Goal: Task Accomplishment & Management: Use online tool/utility

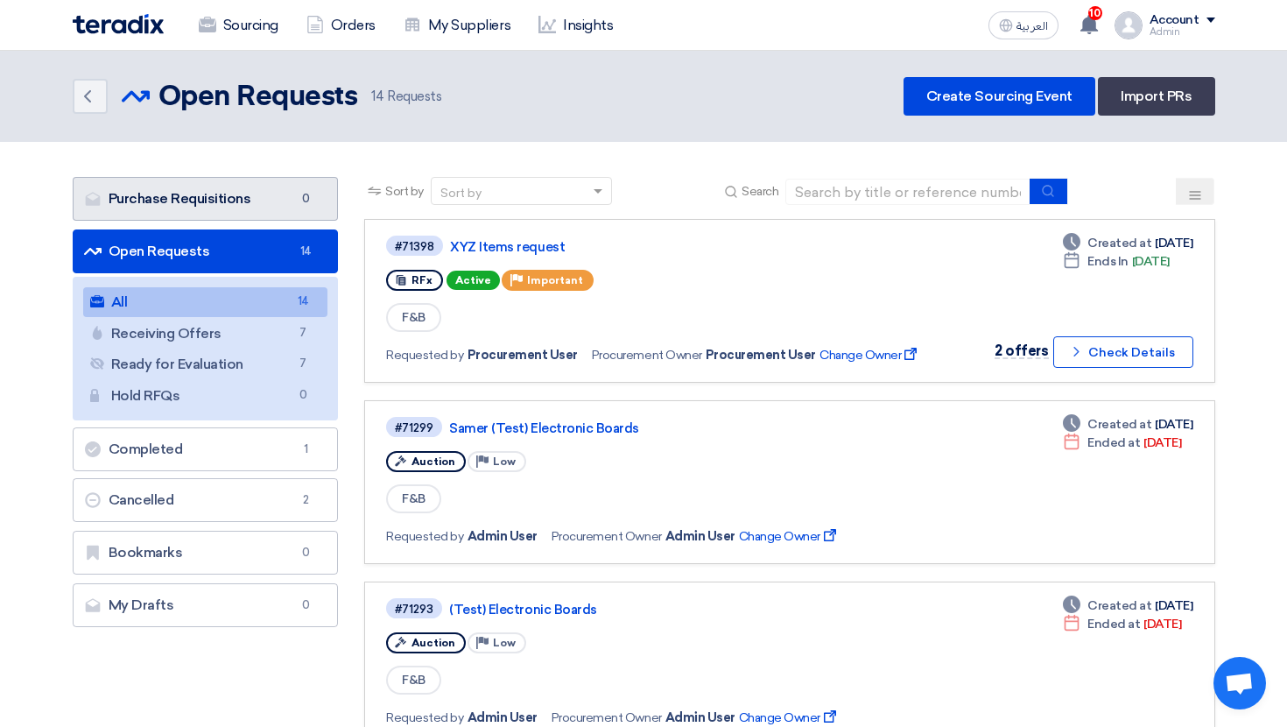
click at [231, 206] on link "Purchase Requisitions Purchase Requisitions 0" at bounding box center [206, 199] width 266 height 44
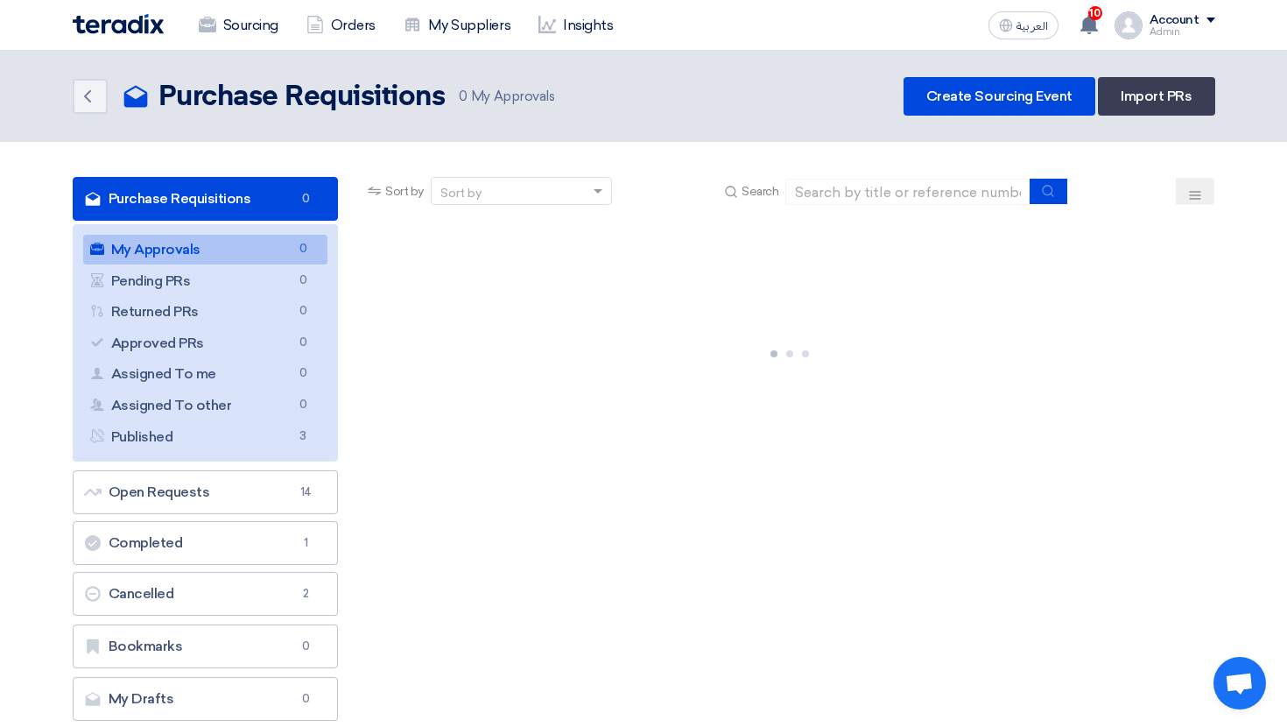
click at [241, 203] on link "Purchase Requisitions Purchase Requisitions 0" at bounding box center [206, 199] width 266 height 44
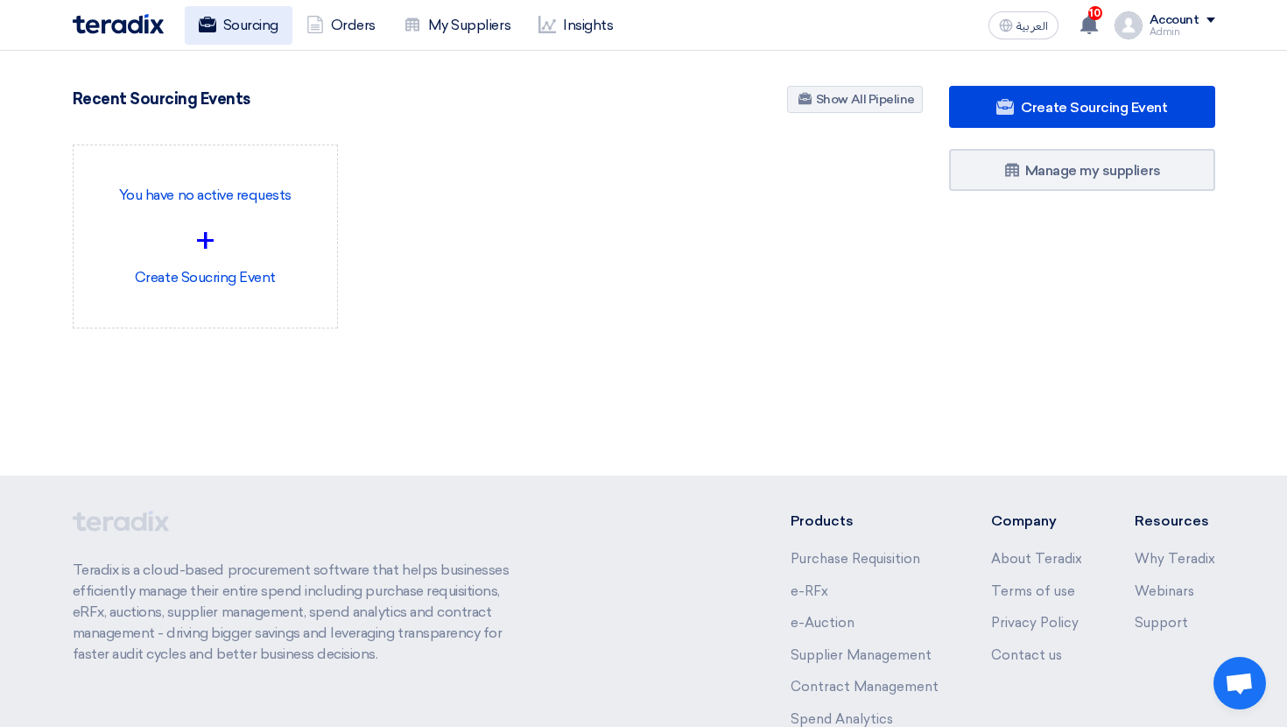
click at [229, 32] on link "Sourcing" at bounding box center [239, 25] width 108 height 39
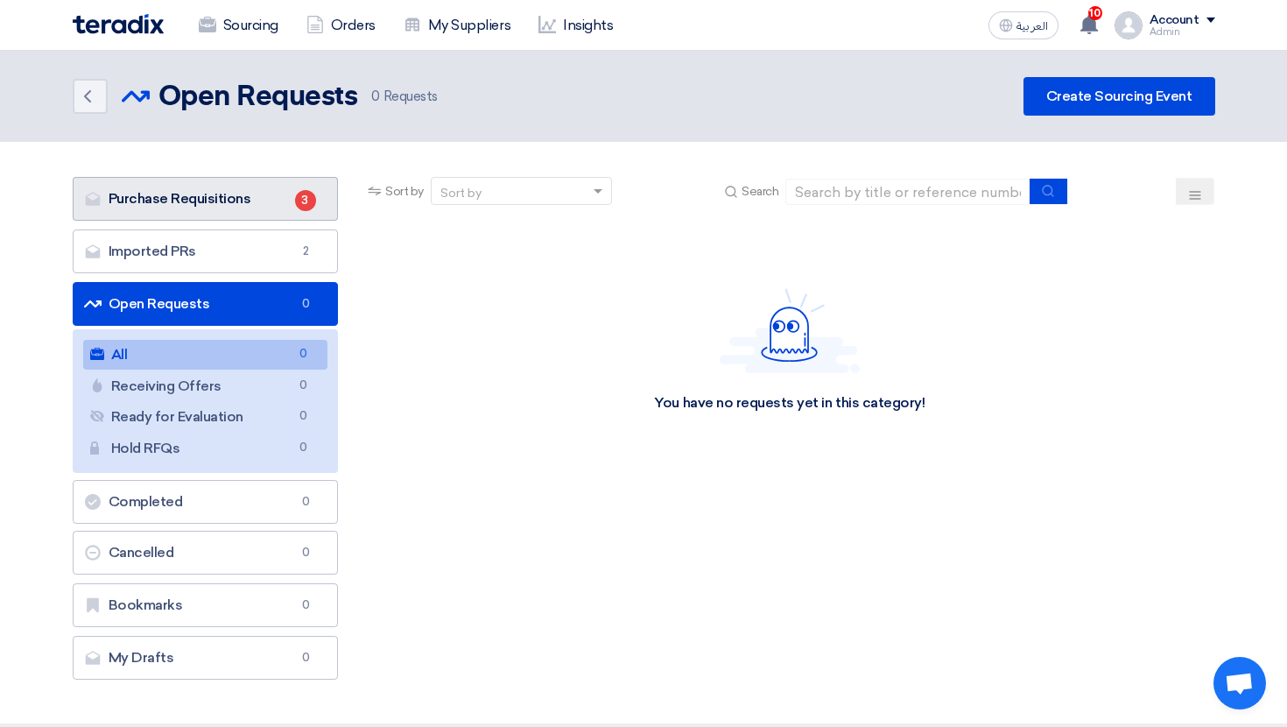
click at [275, 201] on link "Purchase Requisitions Purchase Requisitions 3" at bounding box center [206, 199] width 266 height 44
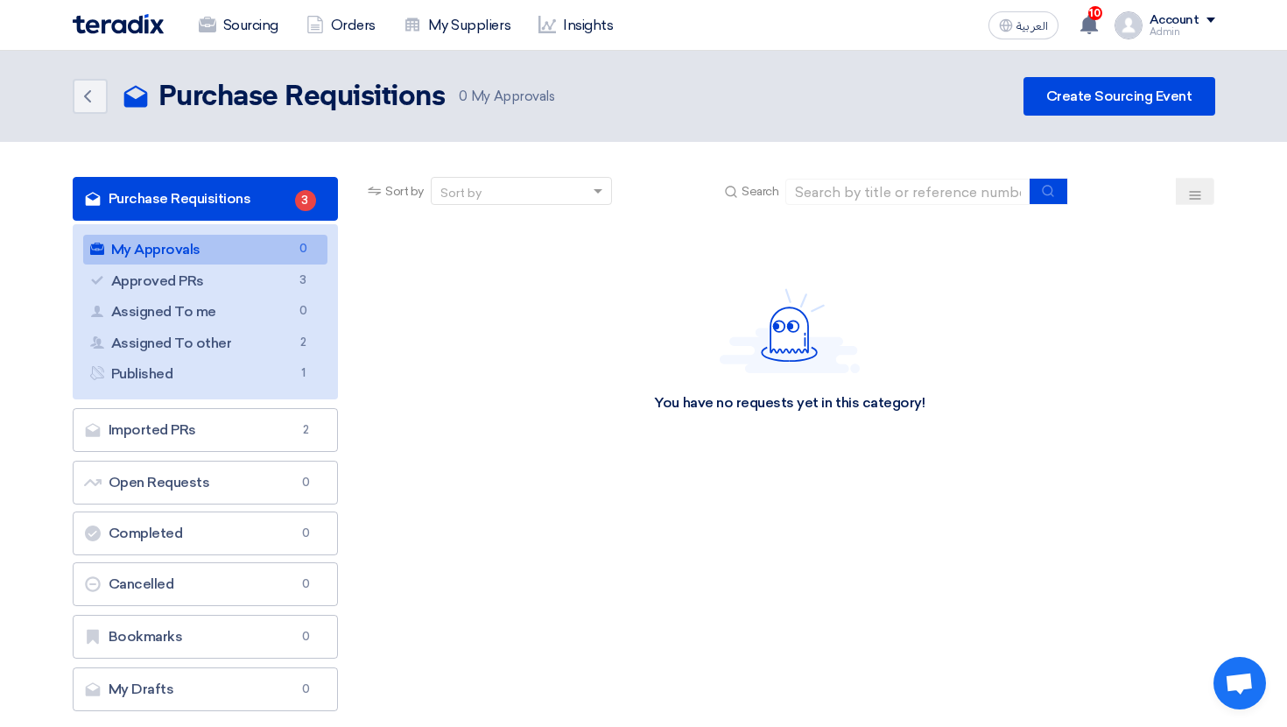
click at [270, 250] on link "My Approvals My Approvals 0" at bounding box center [205, 250] width 245 height 30
click at [282, 191] on link "Purchase Requisitions Purchase Requisitions 3" at bounding box center [206, 199] width 266 height 44
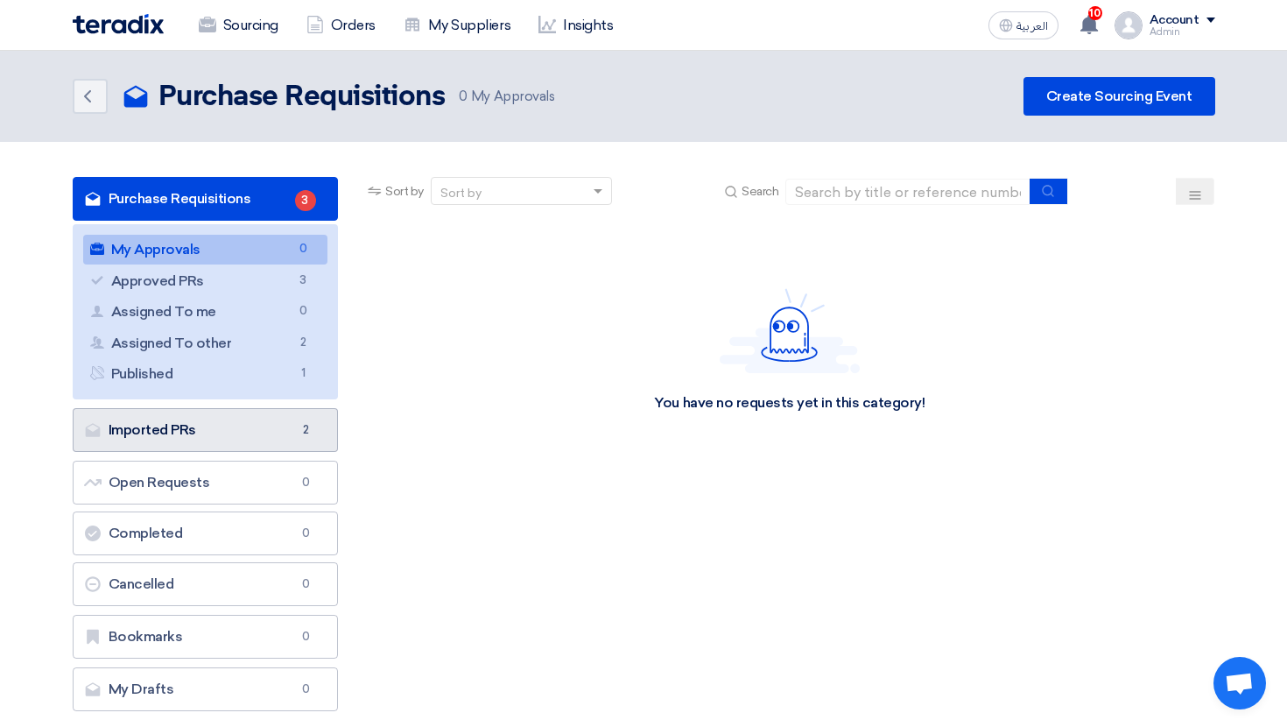
click at [266, 444] on link "Imported PRs Imported PRs 2" at bounding box center [206, 430] width 266 height 44
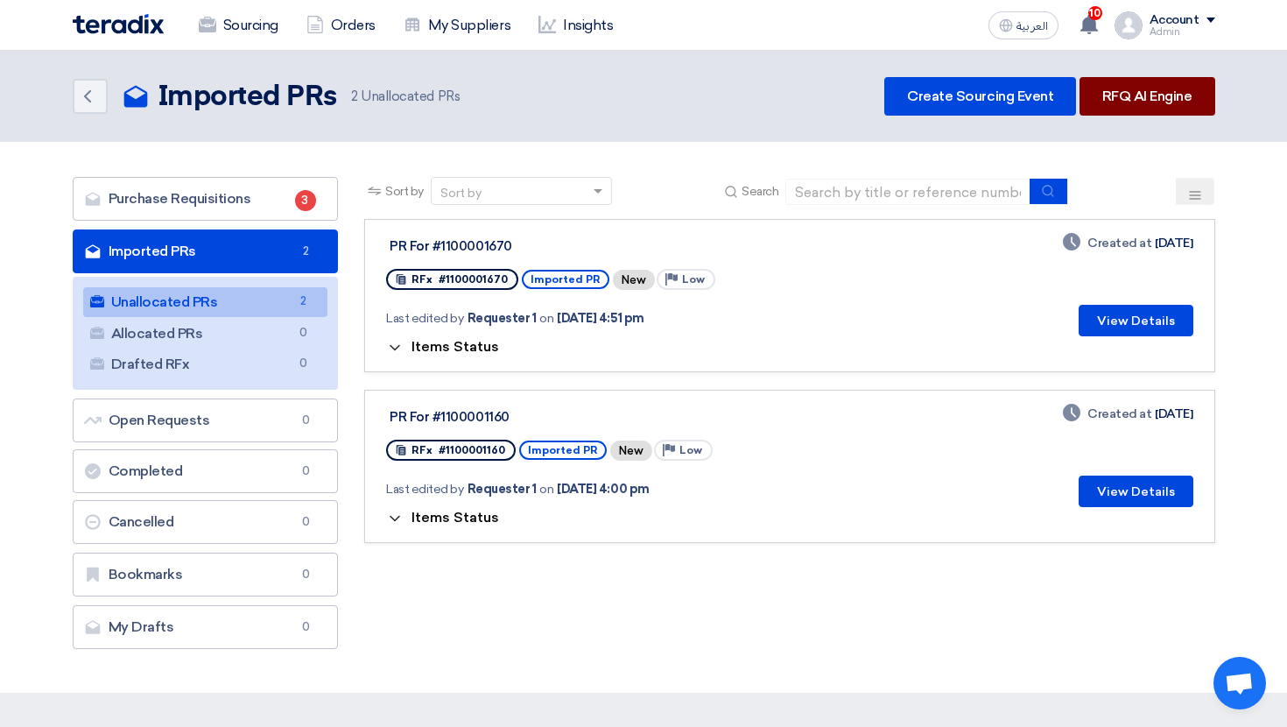
click at [1149, 108] on link "RFQ AI Engine" at bounding box center [1148, 96] width 136 height 39
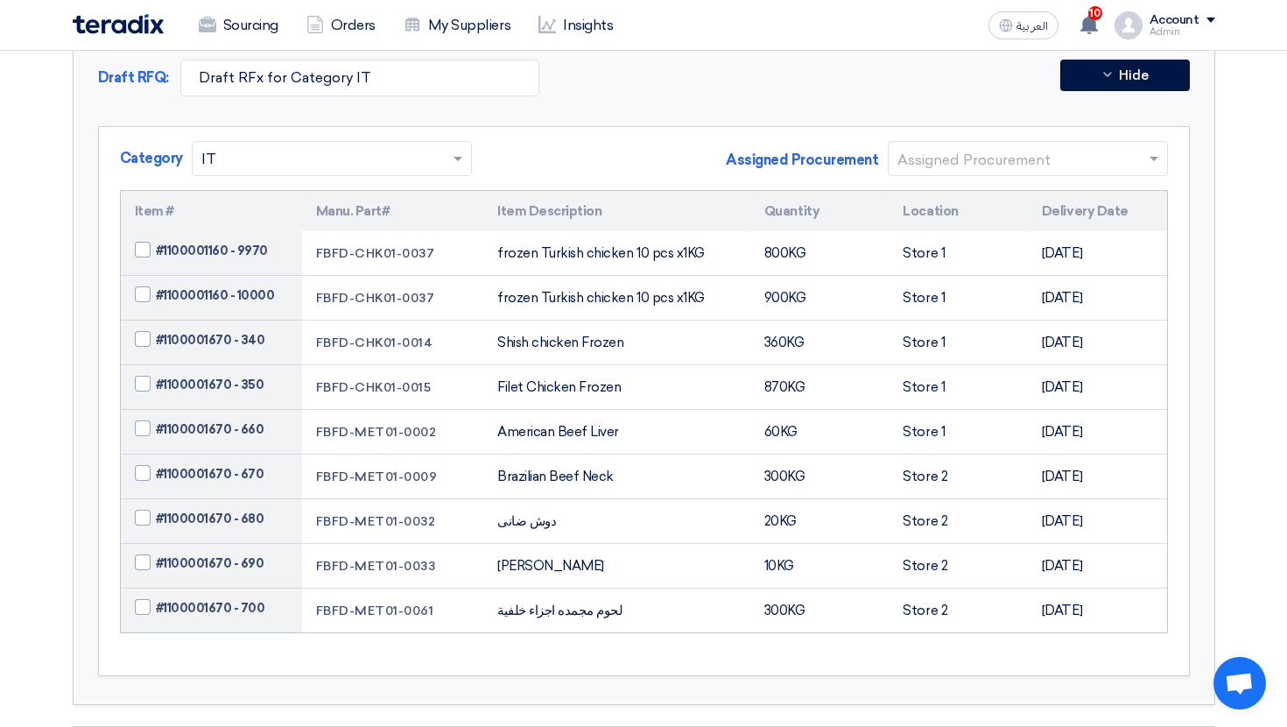
scroll to position [362, 0]
click at [146, 246] on span at bounding box center [143, 251] width 16 height 16
click at [156, 246] on input "#1100001160 - 9970" at bounding box center [232, 252] width 153 height 28
checkbox input "true"
click at [144, 292] on span at bounding box center [143, 295] width 16 height 16
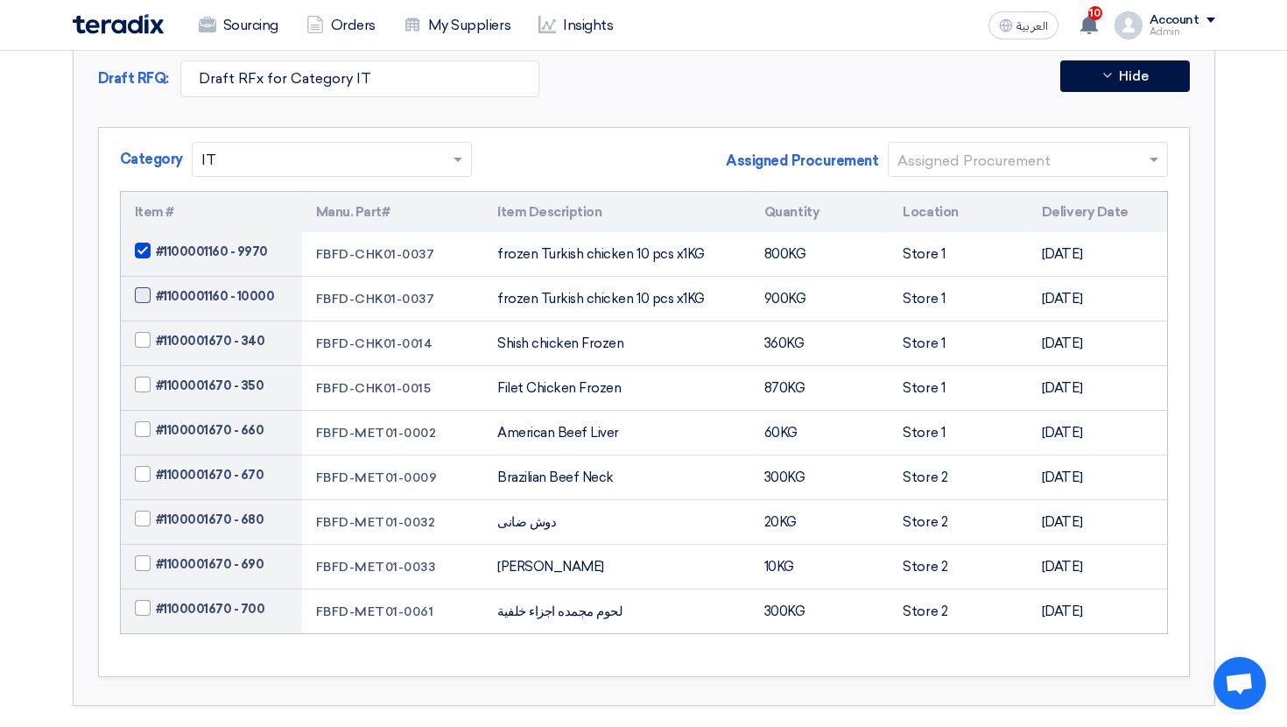
click at [156, 292] on input "#1100001160 - 10000" at bounding box center [232, 297] width 153 height 28
checkbox input "true"
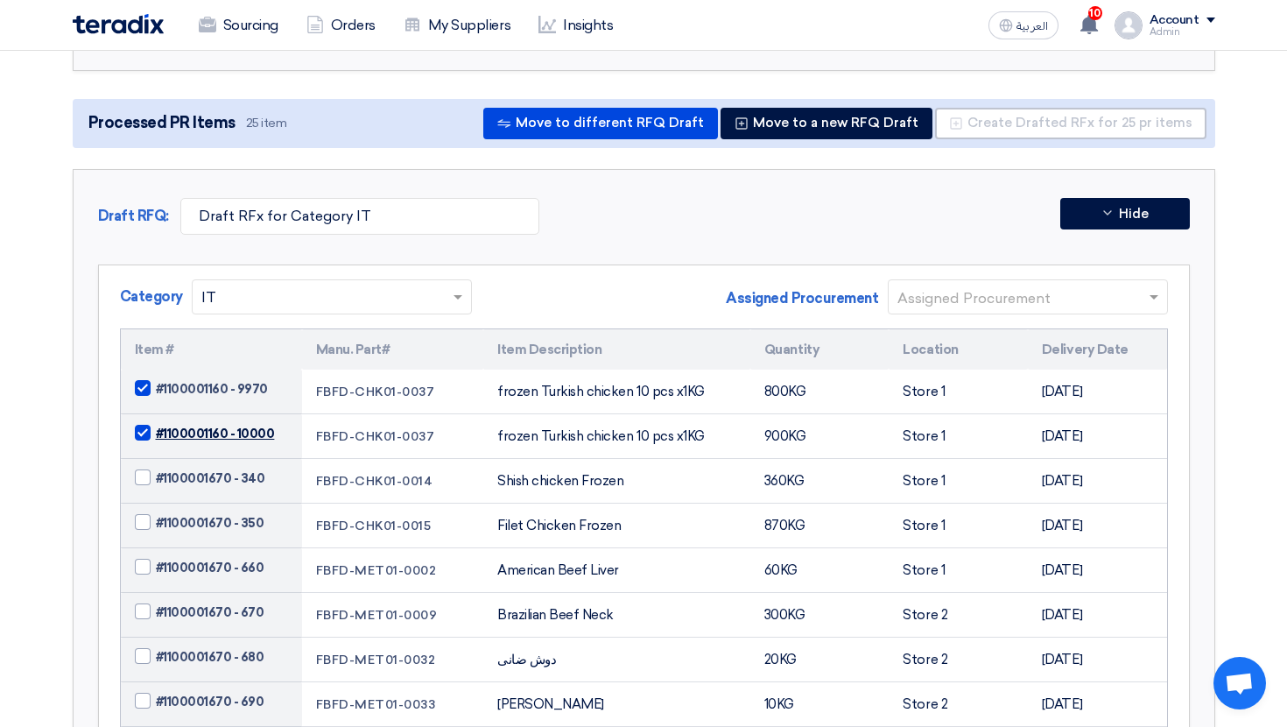
scroll to position [229, 0]
